Goal: Transaction & Acquisition: Download file/media

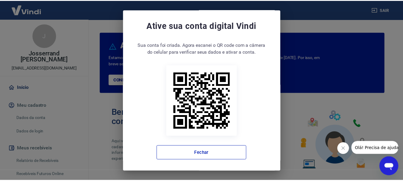
scroll to position [2, 0]
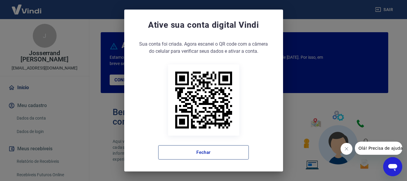
click at [204, 146] on button "Fechar" at bounding box center [203, 152] width 91 height 14
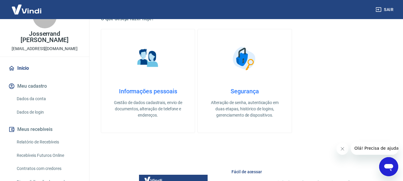
scroll to position [30, 0]
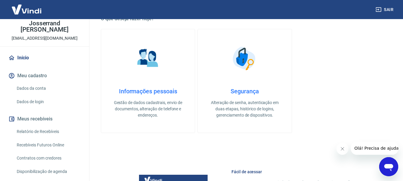
click at [44, 130] on link "Relatório de Recebíveis" at bounding box center [48, 132] width 68 height 12
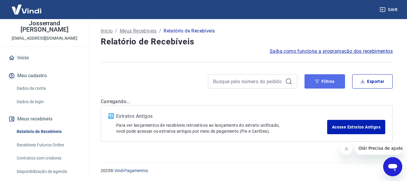
click at [329, 83] on button "Filtros" at bounding box center [325, 81] width 41 height 14
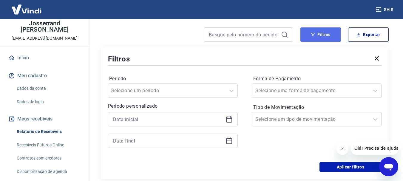
scroll to position [60, 0]
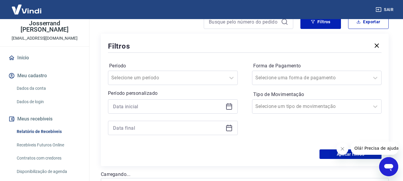
click at [229, 105] on icon at bounding box center [228, 106] width 7 height 7
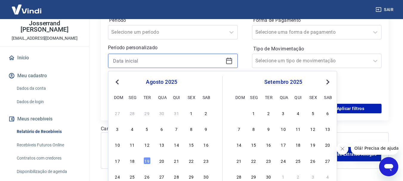
scroll to position [119, 0]
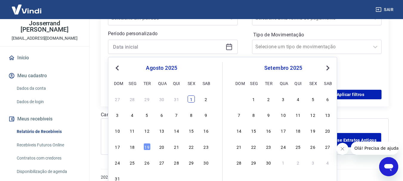
click at [191, 98] on div "1" at bounding box center [191, 98] width 7 height 7
type input "[DATE]"
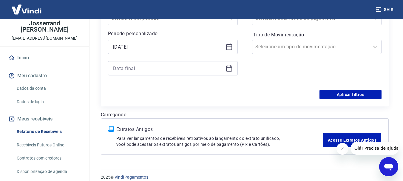
click at [227, 69] on icon at bounding box center [228, 68] width 7 height 7
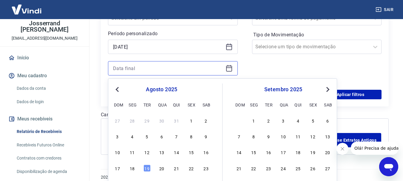
scroll to position [141, 0]
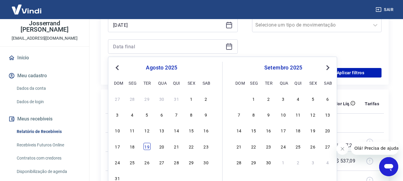
click at [148, 143] on div "19" at bounding box center [146, 146] width 7 height 7
type input "[DATE]"
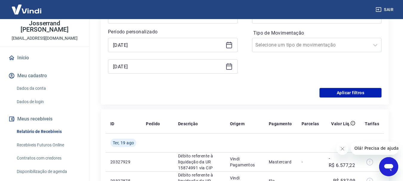
scroll to position [83, 0]
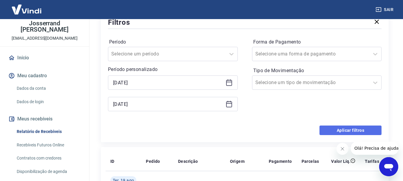
click at [339, 127] on button "Aplicar filtros" at bounding box center [350, 131] width 62 height 10
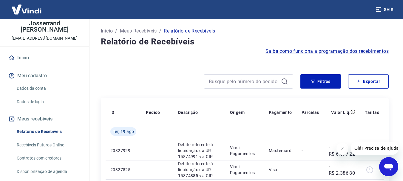
click at [335, 81] on button "Filtros" at bounding box center [320, 81] width 41 height 14
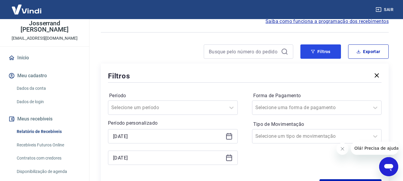
scroll to position [60, 0]
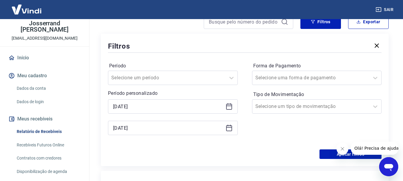
click at [243, 123] on div "Período Selecione um período Período personalizado [DATE] [DATE] Forma de Pagam…" at bounding box center [244, 101] width 273 height 95
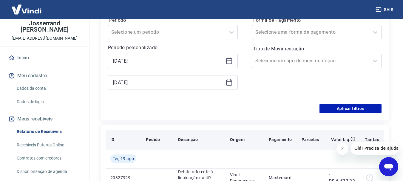
scroll to position [119, 0]
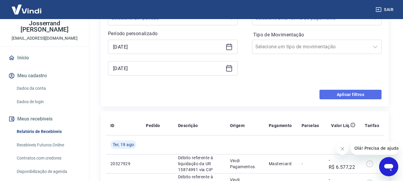
click at [333, 97] on button "Aplicar filtros" at bounding box center [350, 95] width 62 height 10
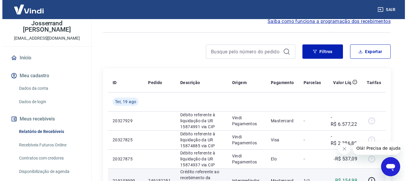
scroll to position [0, 0]
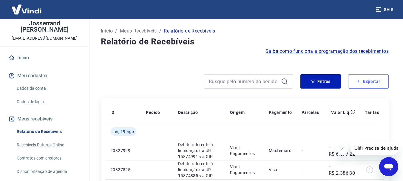
click at [360, 84] on button "Exportar" at bounding box center [368, 81] width 41 height 14
type input "[DATE]"
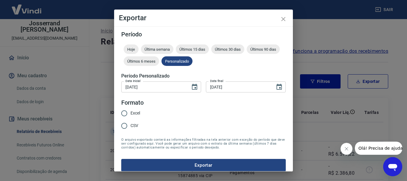
click at [138, 113] on span "Excel" at bounding box center [136, 113] width 10 height 6
click at [131, 113] on input "Excel" at bounding box center [124, 113] width 13 height 13
radio input "true"
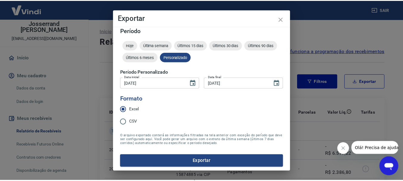
scroll to position [5, 0]
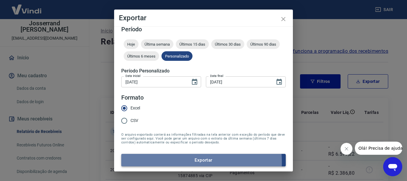
click at [183, 162] on button "Exportar" at bounding box center [203, 160] width 165 height 13
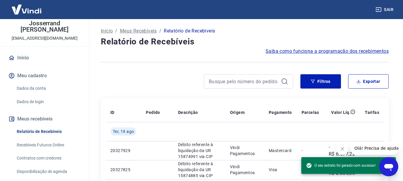
click at [277, 31] on div "Início / Meus Recebíveis / Relatório de Recebíveis" at bounding box center [245, 31] width 288 height 10
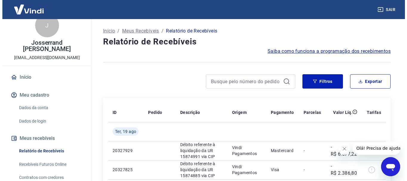
scroll to position [0, 0]
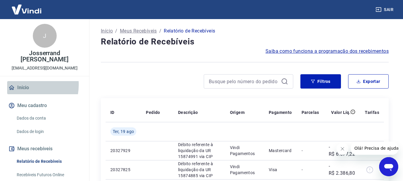
click at [22, 85] on link "Início" at bounding box center [44, 87] width 75 height 13
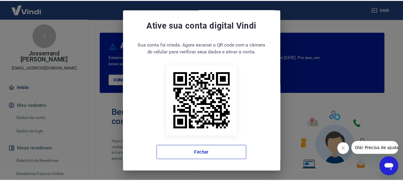
scroll to position [2, 0]
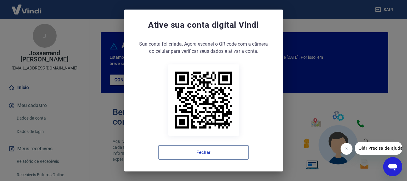
click at [206, 152] on button "Fechar" at bounding box center [203, 152] width 91 height 14
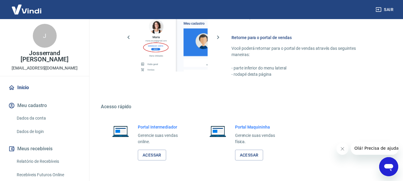
scroll to position [358, 0]
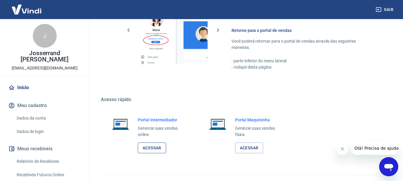
click at [147, 146] on link "Acessar" at bounding box center [152, 147] width 28 height 11
